Goal: Check status: Check status

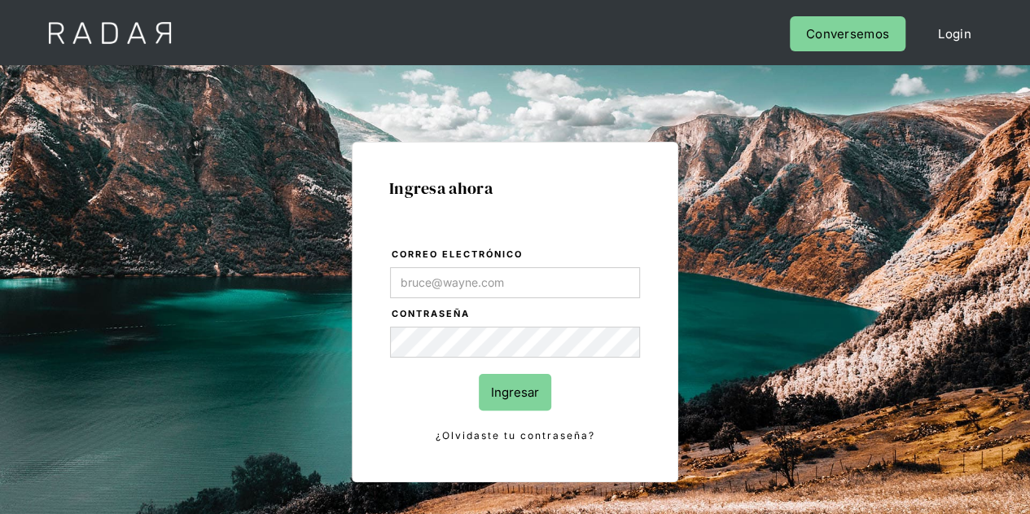
type input "[PERSON_NAME][EMAIL_ADDRESS][DOMAIN_NAME]"
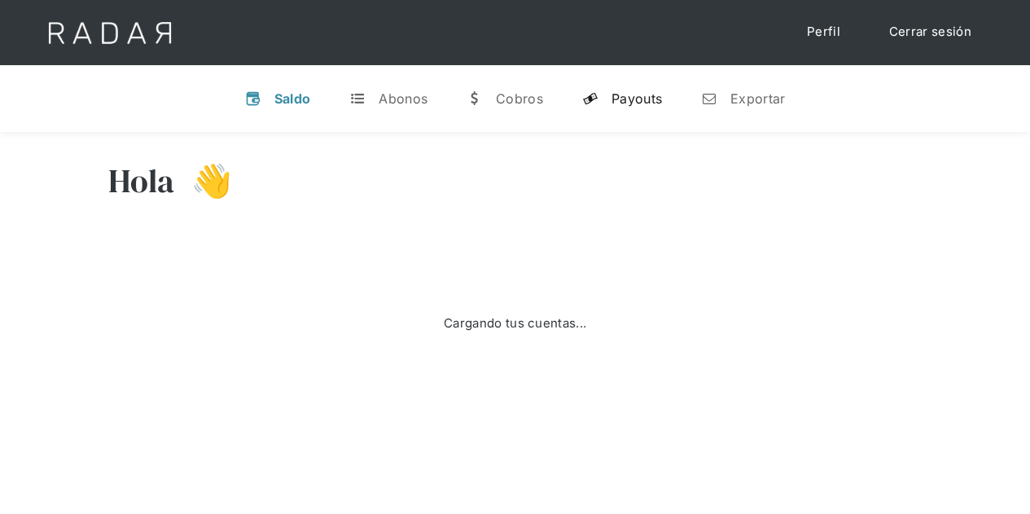
click at [643, 90] on div "Payouts" at bounding box center [637, 98] width 50 height 16
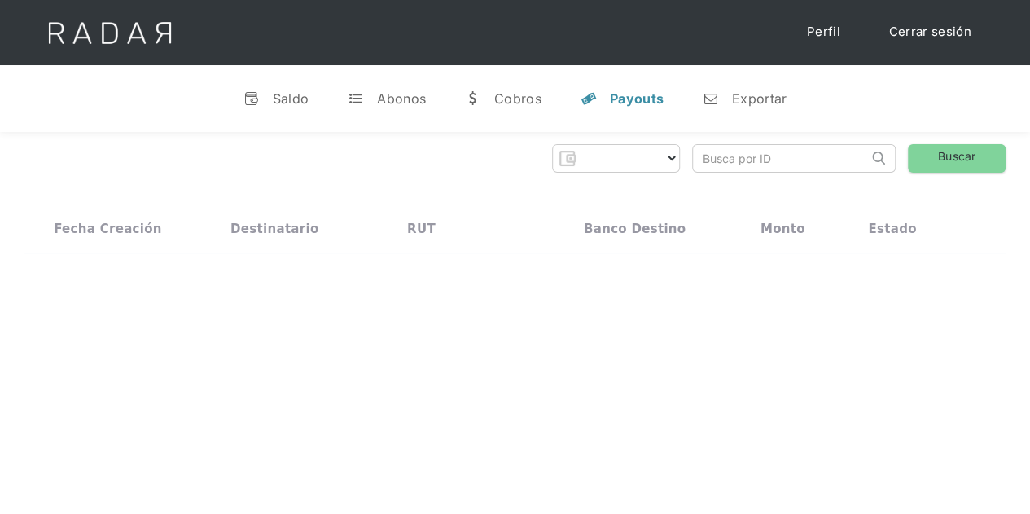
select select "prontopaga"
click at [723, 151] on input "search" at bounding box center [780, 158] width 175 height 27
paste input "b9ab6c8f-e516-4851-ab9e-fab972bfca97"
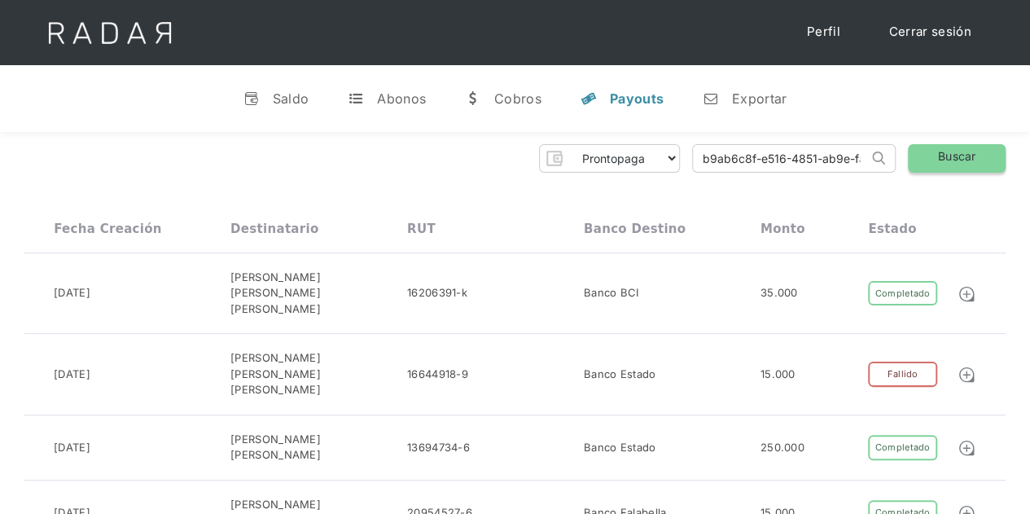
type input "b9ab6c8f-e516-4851-ab9e-fab972bfca97"
click at [985, 162] on link "Buscar" at bounding box center [957, 158] width 98 height 29
